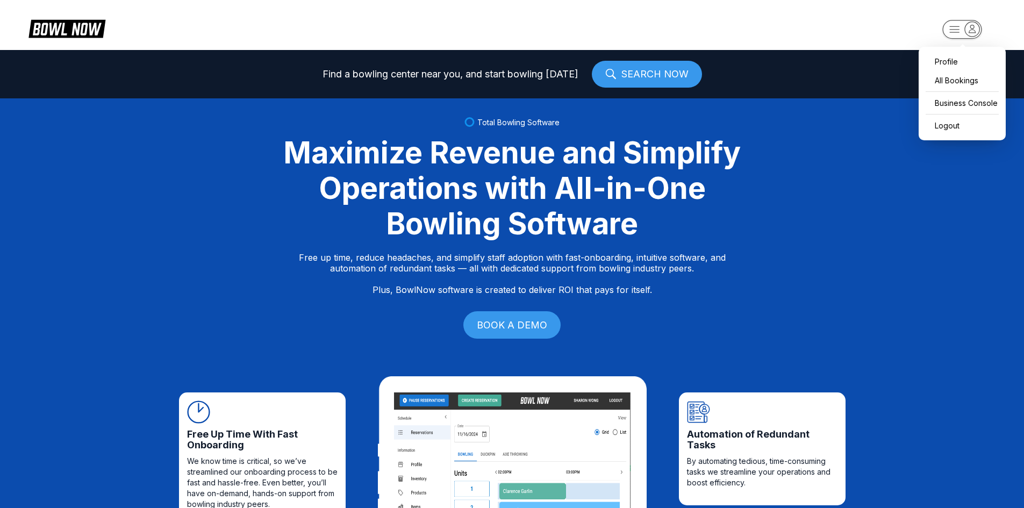
click at [952, 30] on rect "button" at bounding box center [961, 29] width 39 height 19
click at [940, 106] on div "Business Console" at bounding box center [962, 103] width 76 height 19
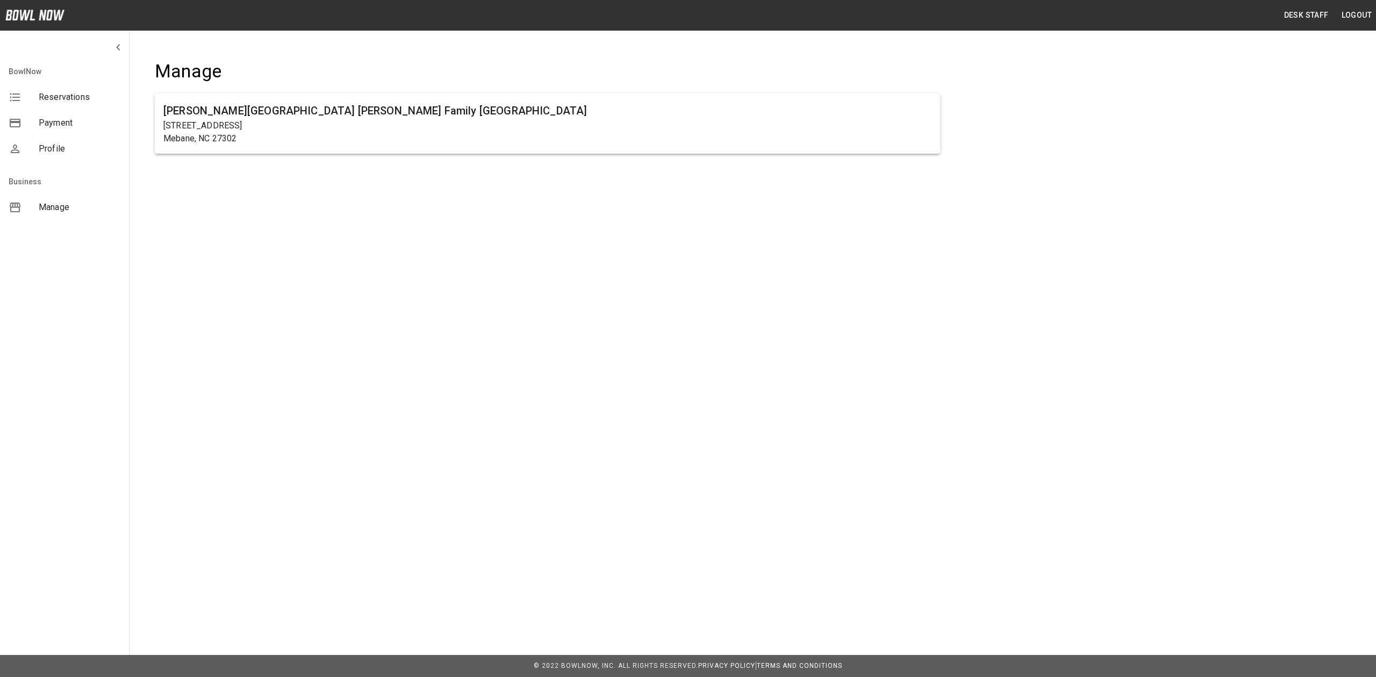
drag, startPoint x: 410, startPoint y: 146, endPoint x: 432, endPoint y: 183, distance: 43.0
click at [410, 146] on div "[PERSON_NAME][GEOGRAPHIC_DATA] [PERSON_NAME] Family [GEOGRAPHIC_DATA] [STREET_A…" at bounding box center [547, 124] width 785 height 60
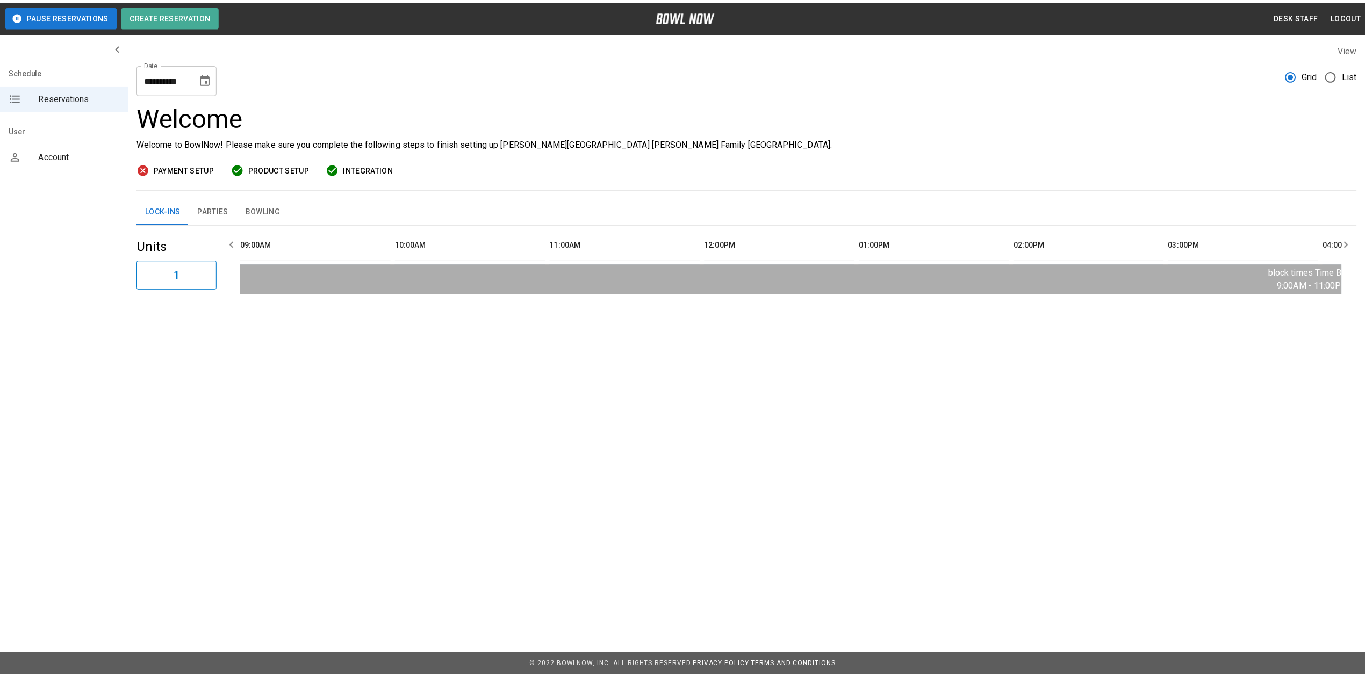
scroll to position [0, 1091]
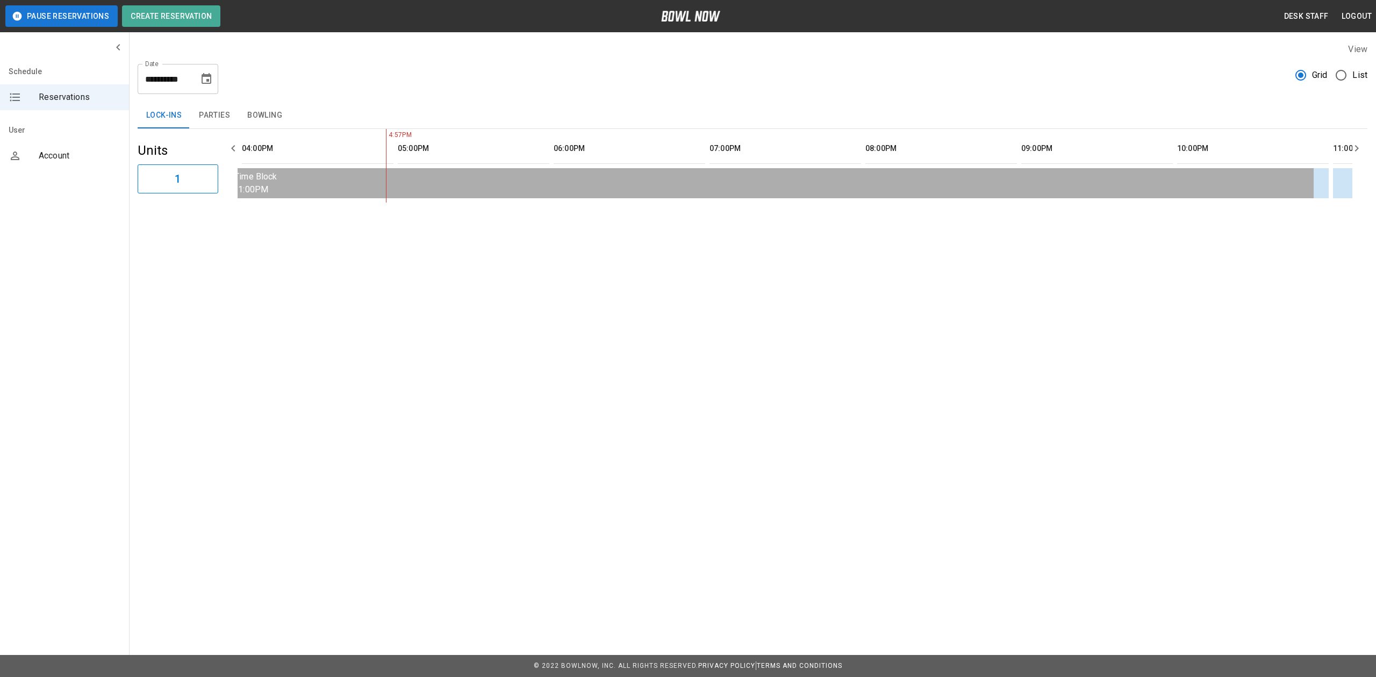
click at [216, 119] on button "Parties" at bounding box center [214, 116] width 48 height 26
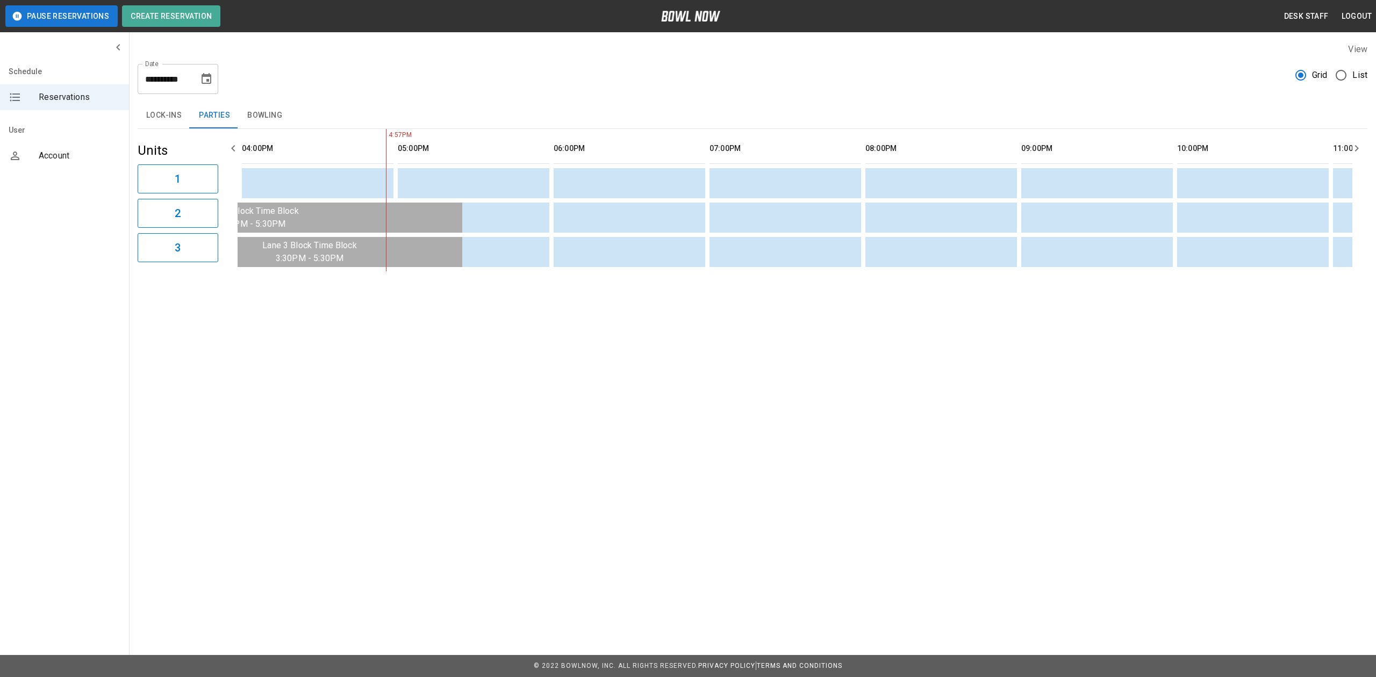
drag, startPoint x: 273, startPoint y: 121, endPoint x: 211, endPoint y: 76, distance: 76.7
click at [273, 121] on button "Bowling" at bounding box center [265, 116] width 52 height 26
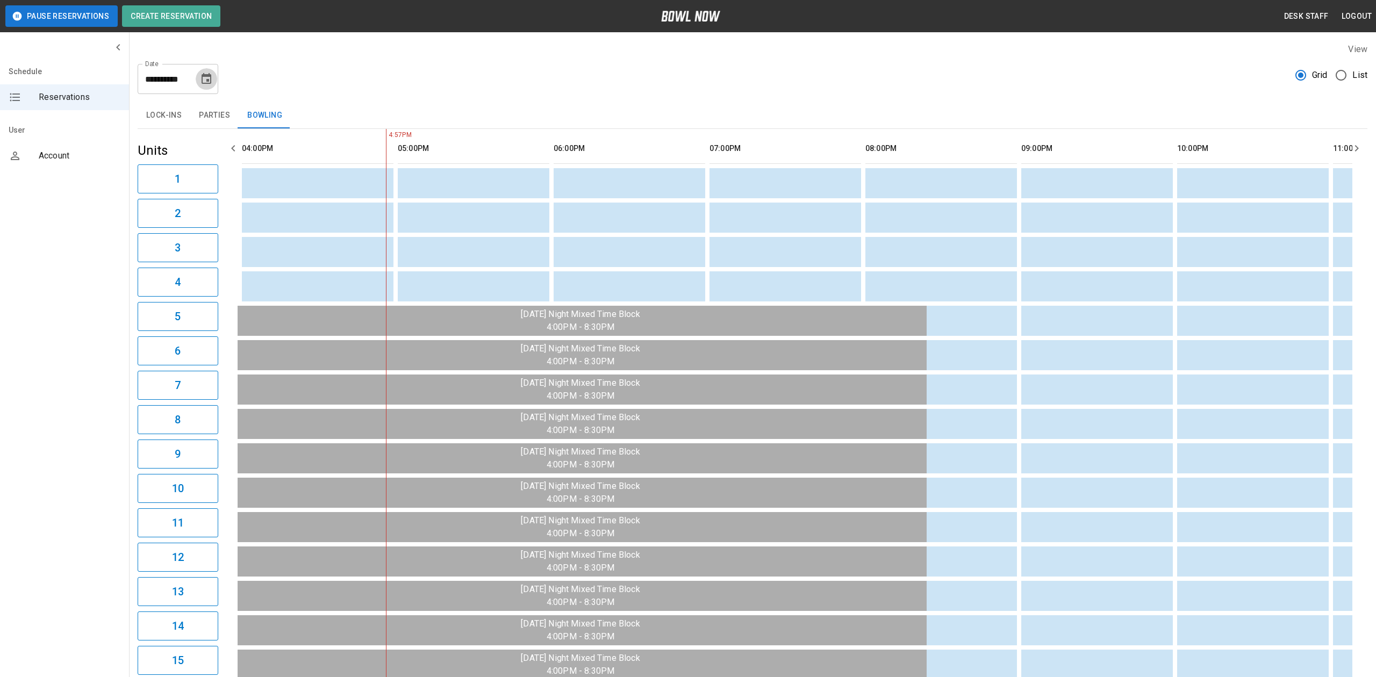
click at [211, 76] on icon "Choose date, selected date is Aug 10, 2025" at bounding box center [207, 78] width 10 height 11
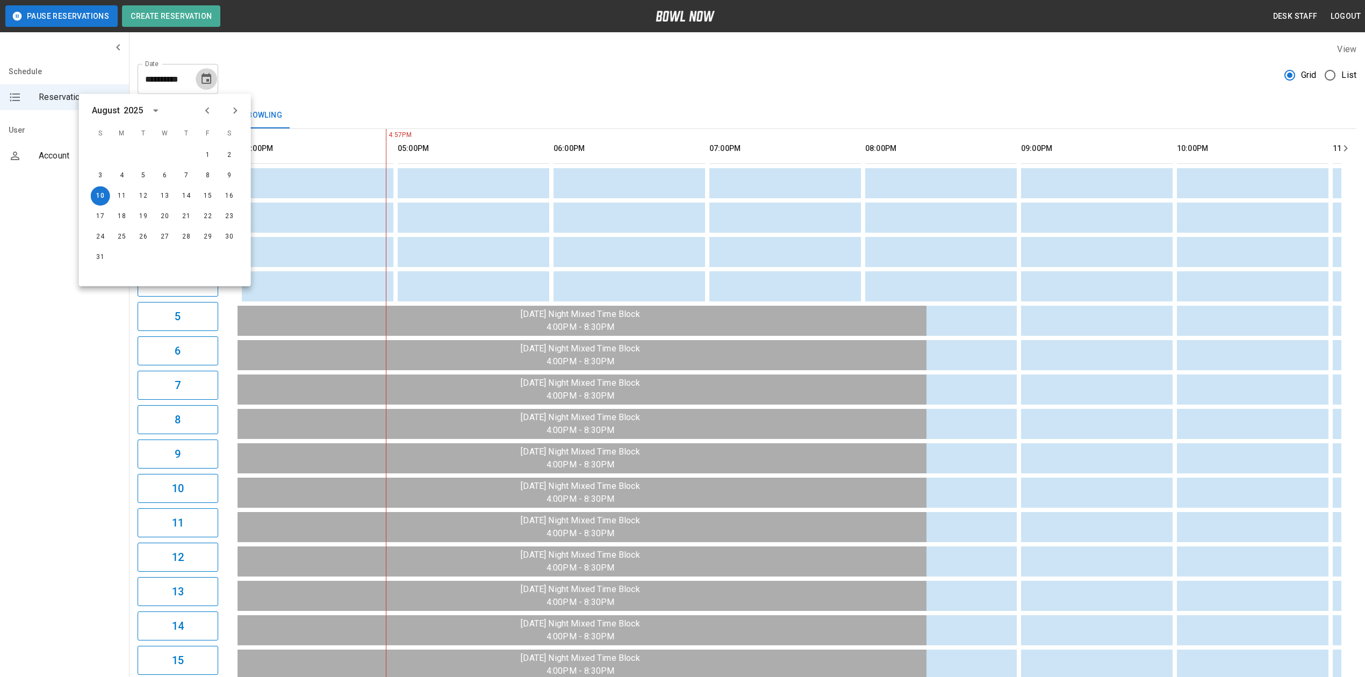
click at [216, 82] on button "Choose date, selected date is Aug 10, 2025" at bounding box center [207, 79] width 22 height 22
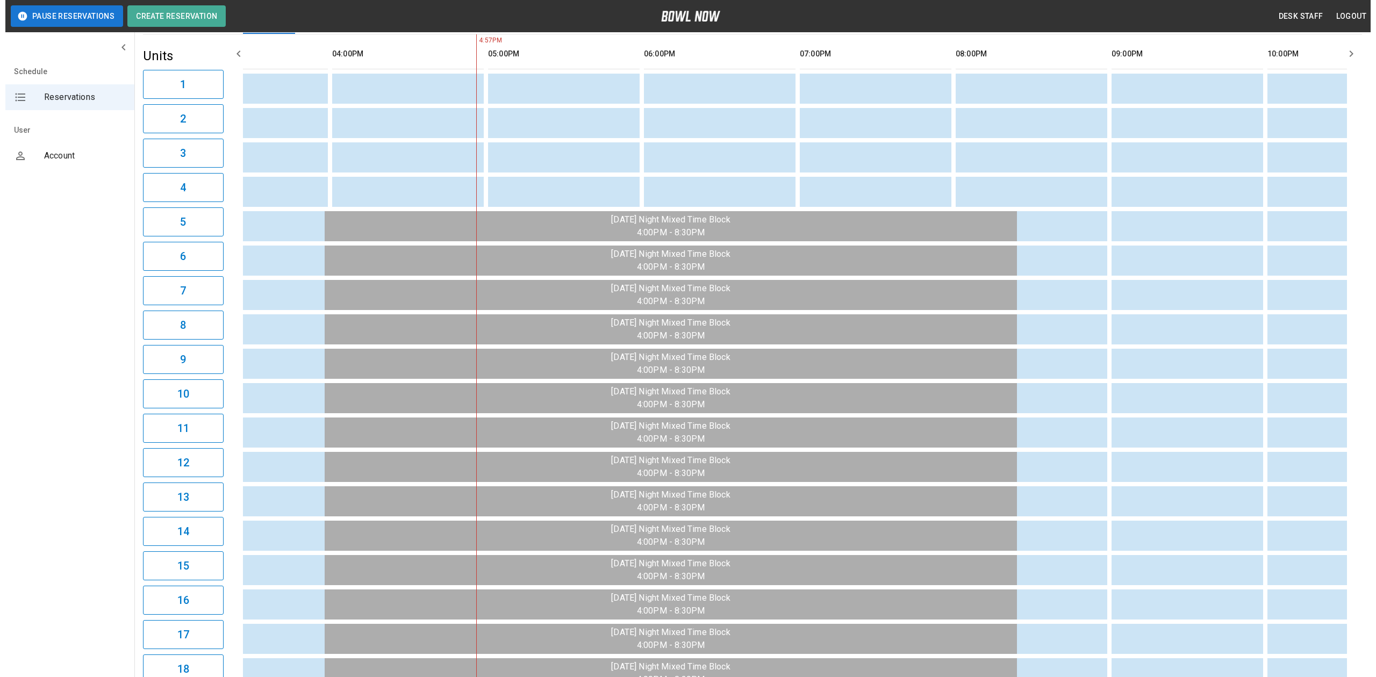
scroll to position [0, 0]
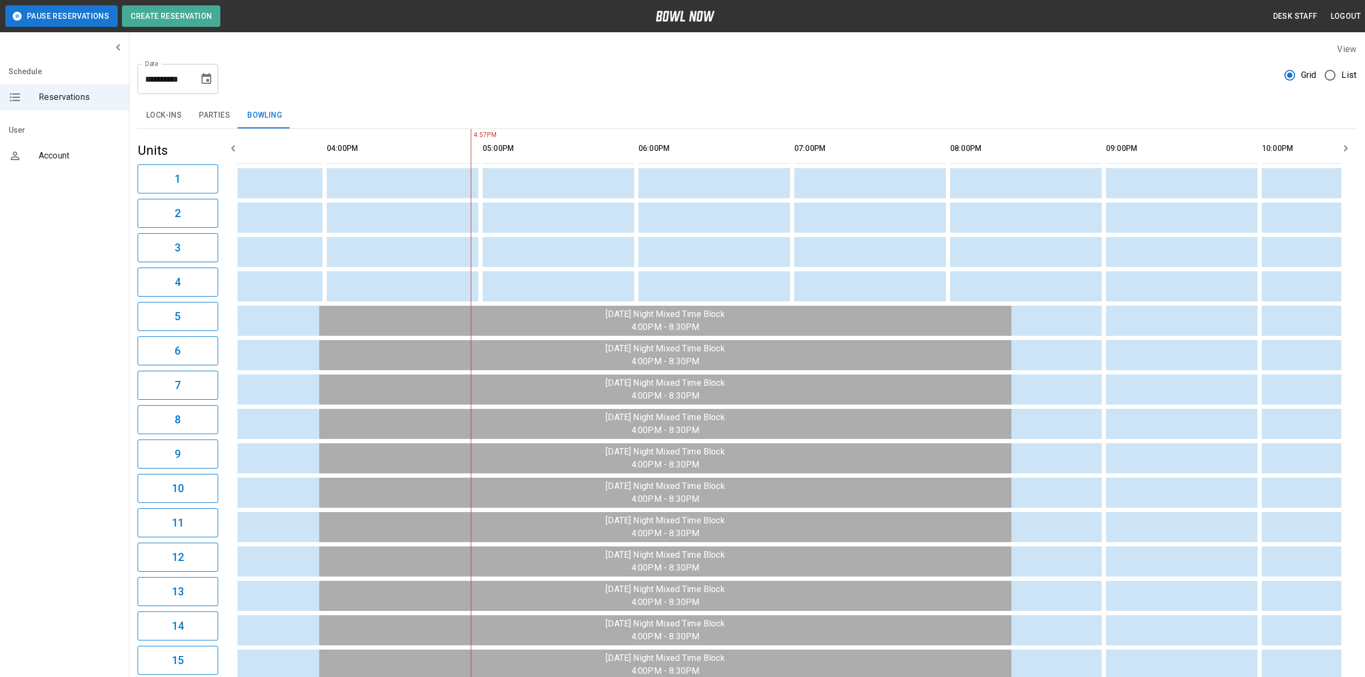
click at [204, 118] on button "Parties" at bounding box center [214, 116] width 48 height 26
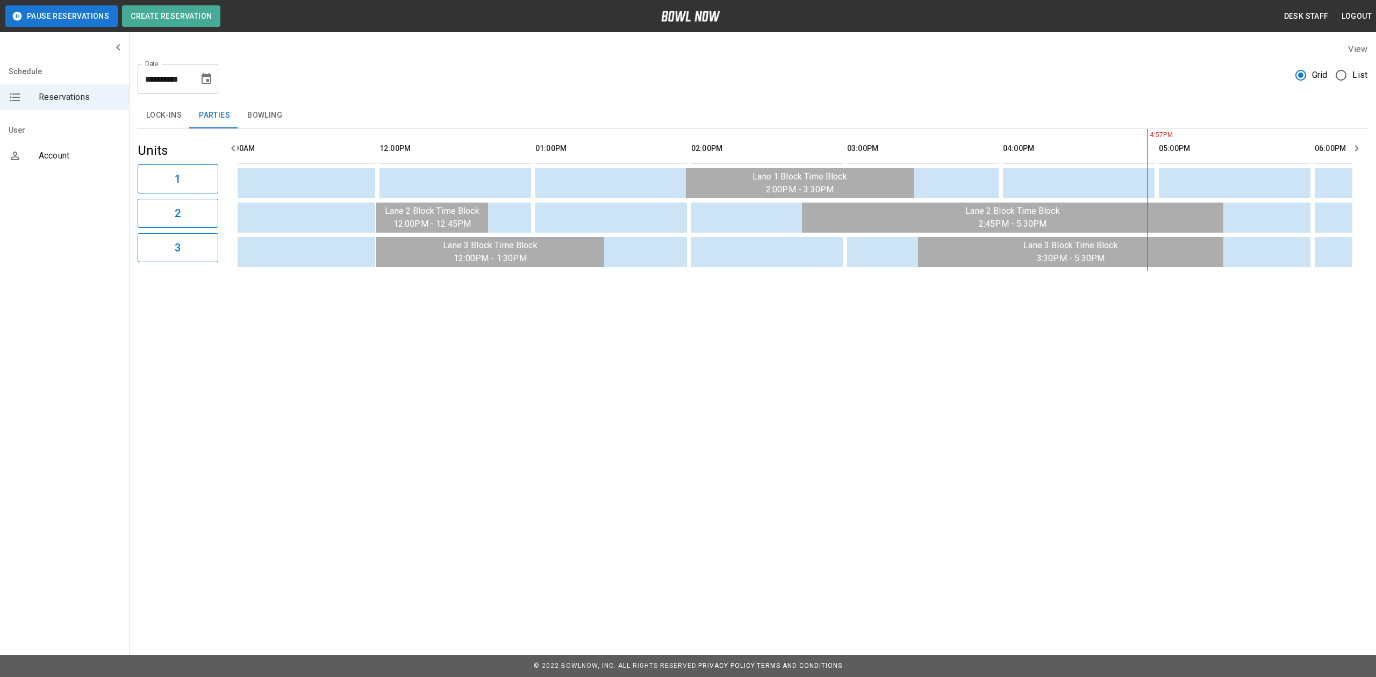
scroll to position [0, 328]
